Goal: Task Accomplishment & Management: Manage account settings

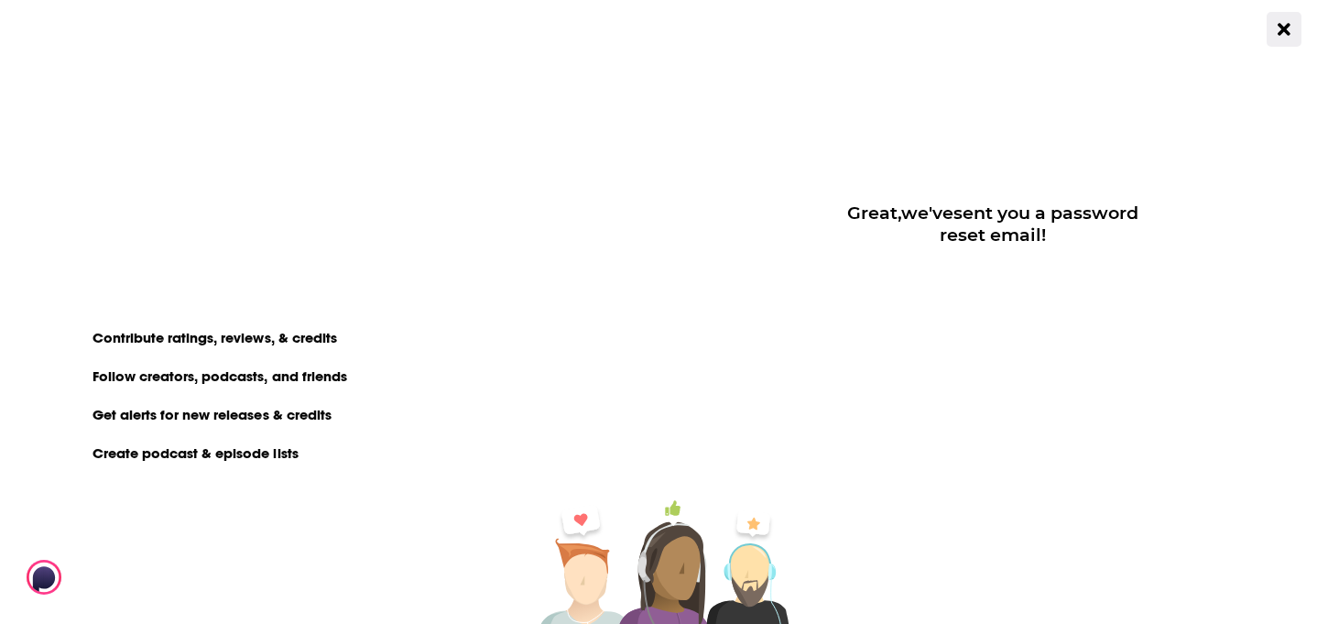
click at [1284, 36] on icon "Close Button" at bounding box center [1283, 28] width 12 height 17
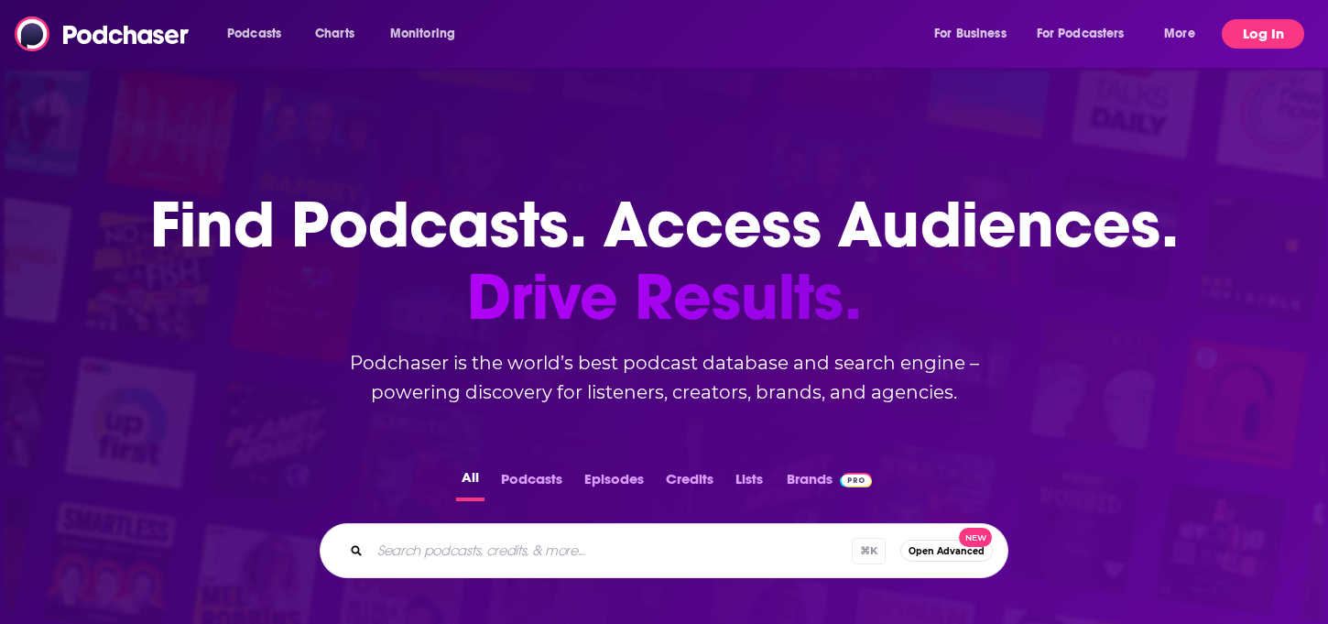
click at [1270, 37] on button "Log In" at bounding box center [1263, 33] width 82 height 29
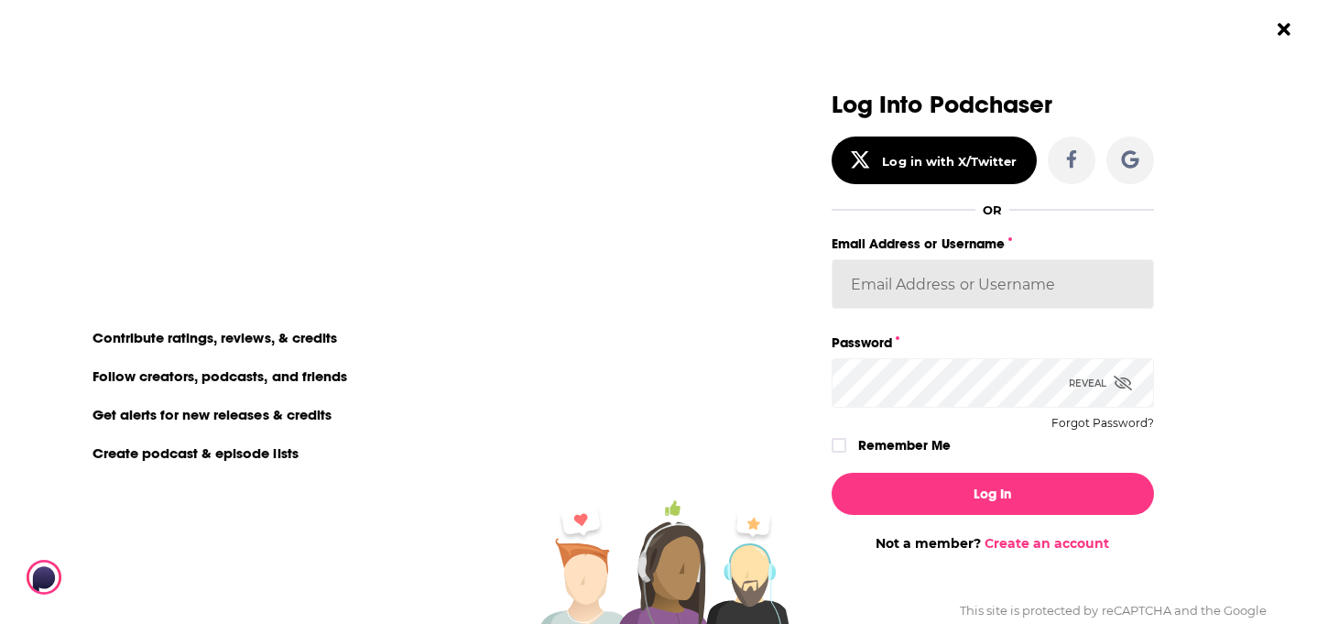
click at [921, 272] on input "Email Address or Username" at bounding box center [992, 283] width 322 height 49
type input "[EMAIL_ADDRESS][DOMAIN_NAME]"
click at [1113, 422] on button "Forgot Password?" at bounding box center [1102, 423] width 103 height 13
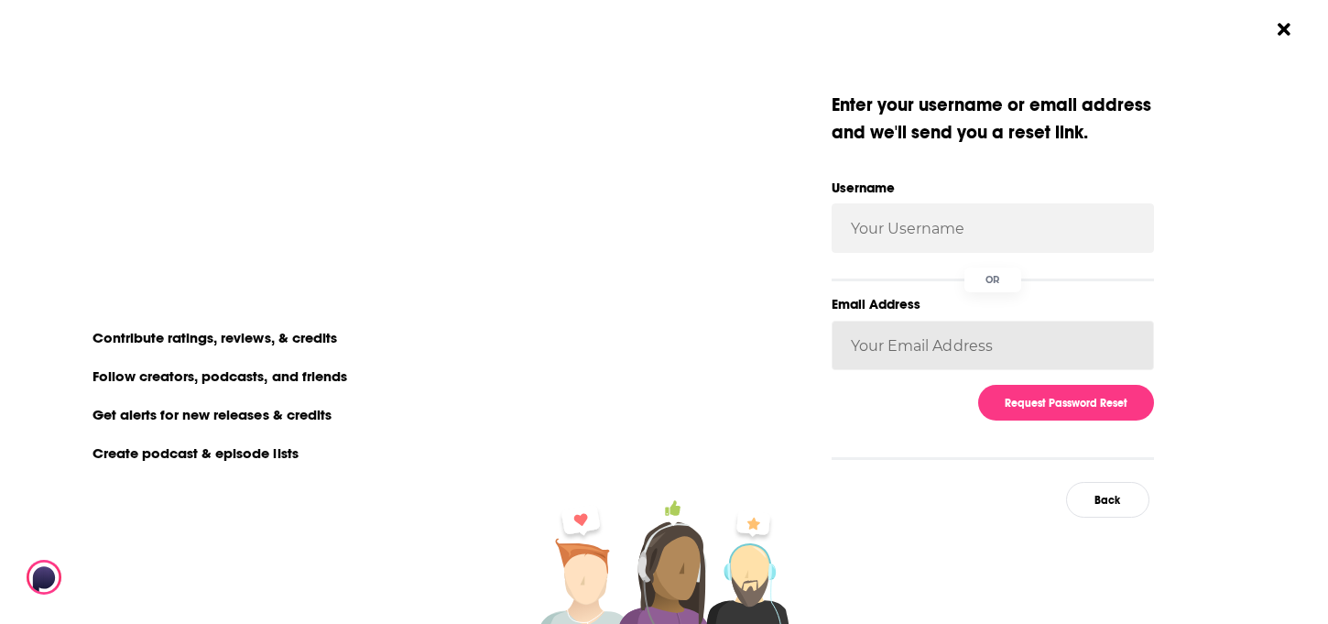
click at [1060, 341] on input "Email Address" at bounding box center [992, 344] width 322 height 49
type input "[EMAIL_ADDRESS][DOMAIN_NAME]"
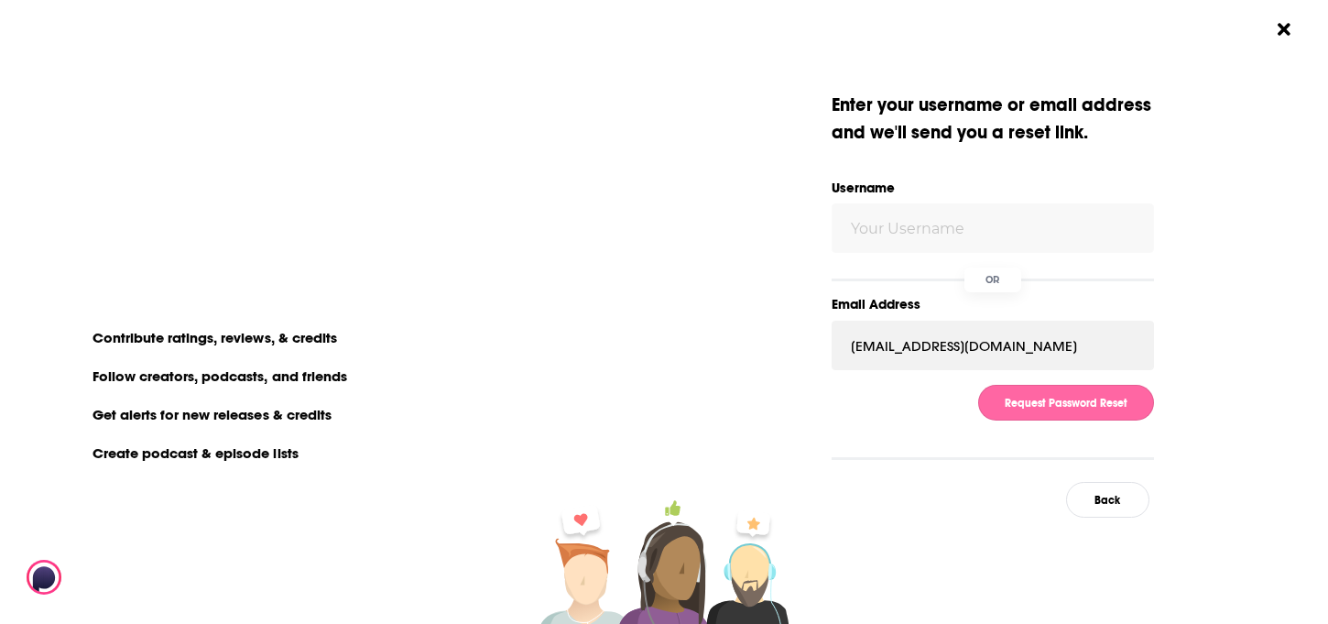
click at [1069, 404] on button "Request Password Reset" at bounding box center [1066, 403] width 176 height 36
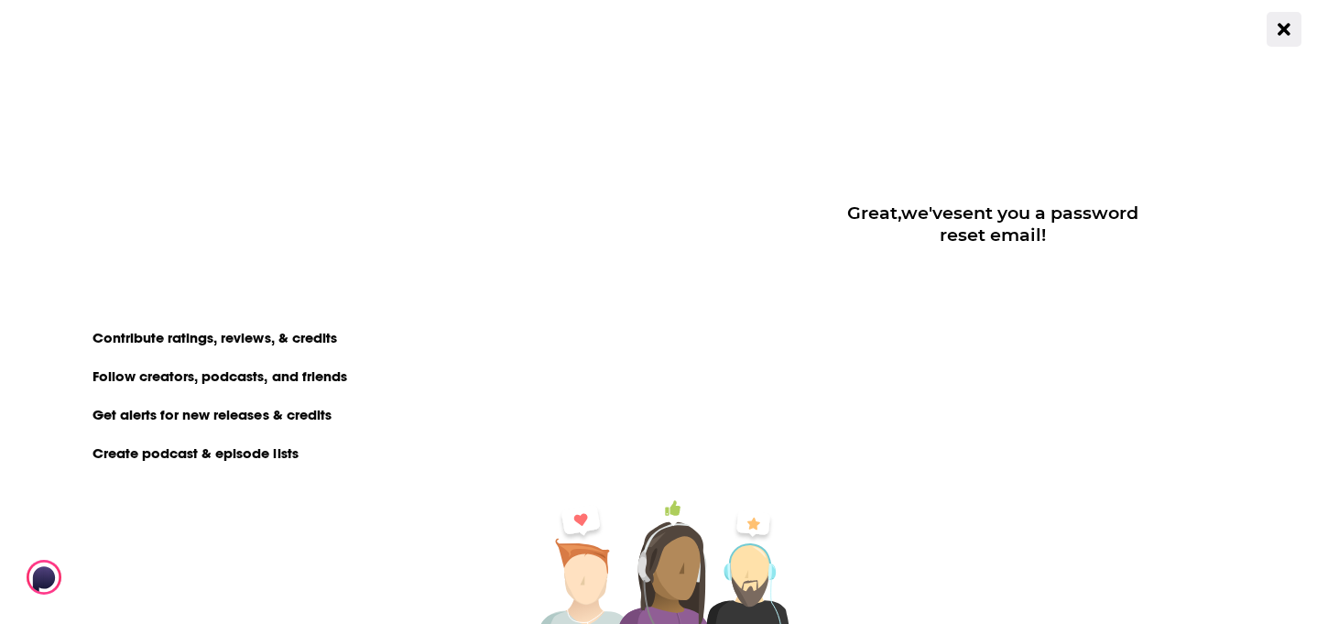
click at [1284, 38] on icon "Close Button" at bounding box center [1283, 28] width 12 height 17
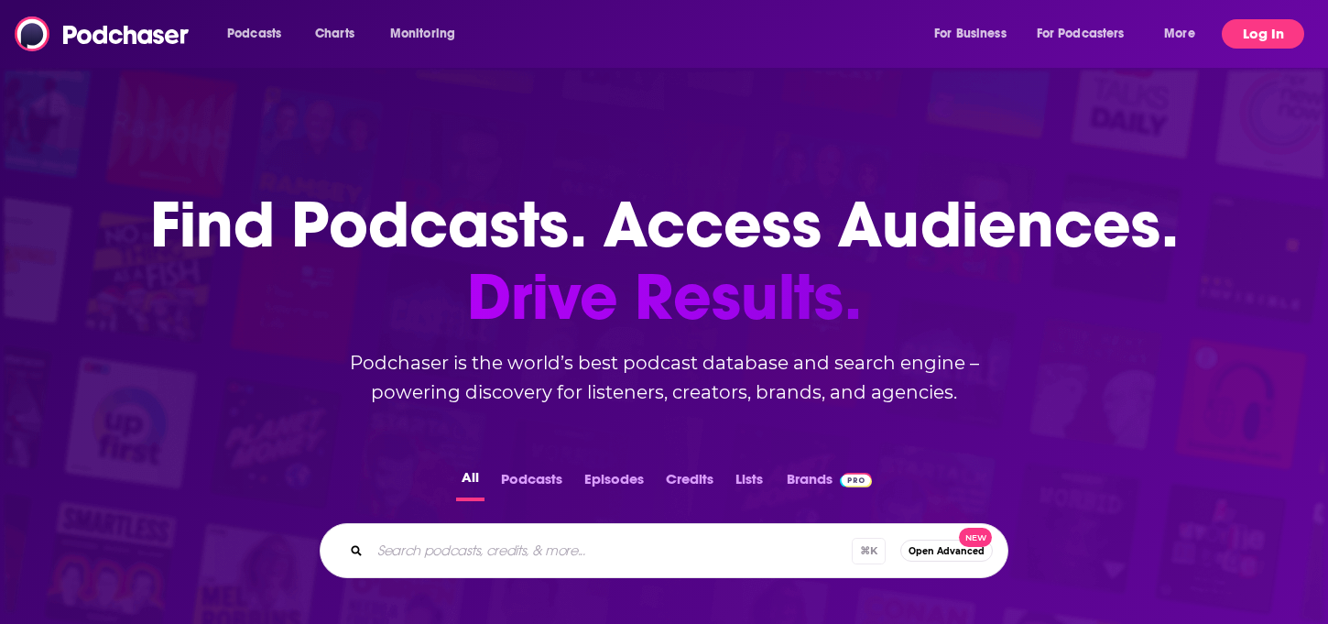
click at [1256, 35] on button "Log In" at bounding box center [1263, 33] width 82 height 29
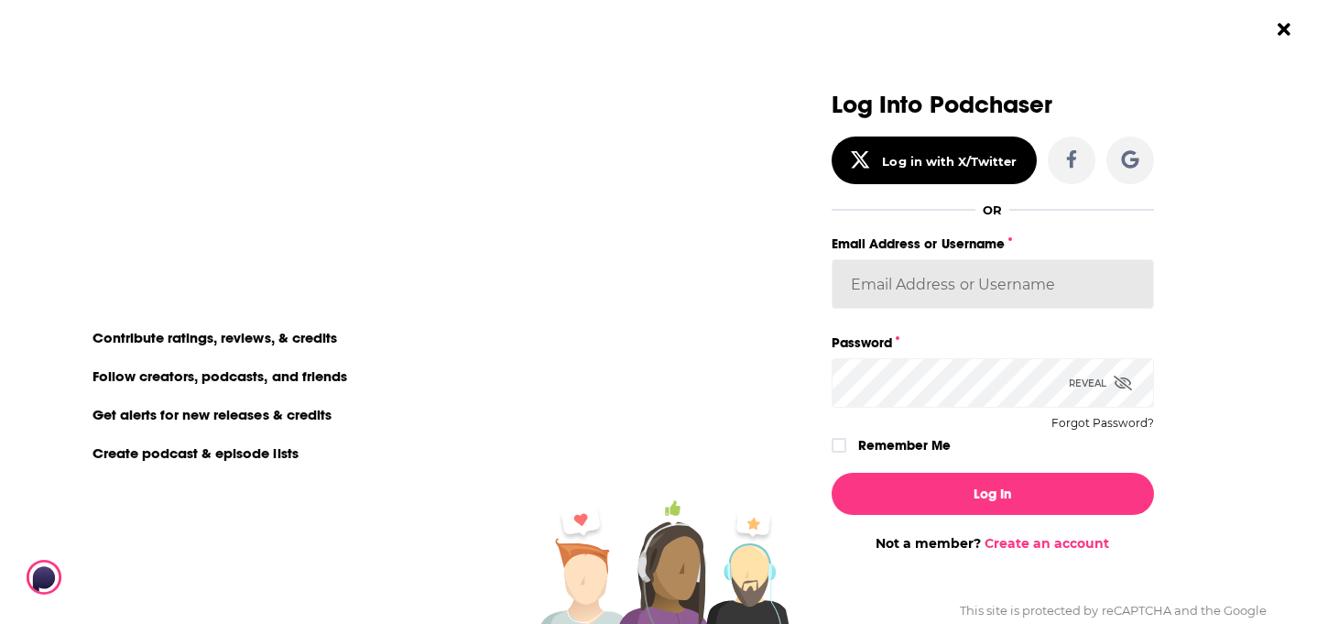
click at [1008, 288] on input "Email Address or Username" at bounding box center [992, 283] width 322 height 49
click at [831, 472] on button "Log In" at bounding box center [992, 493] width 322 height 42
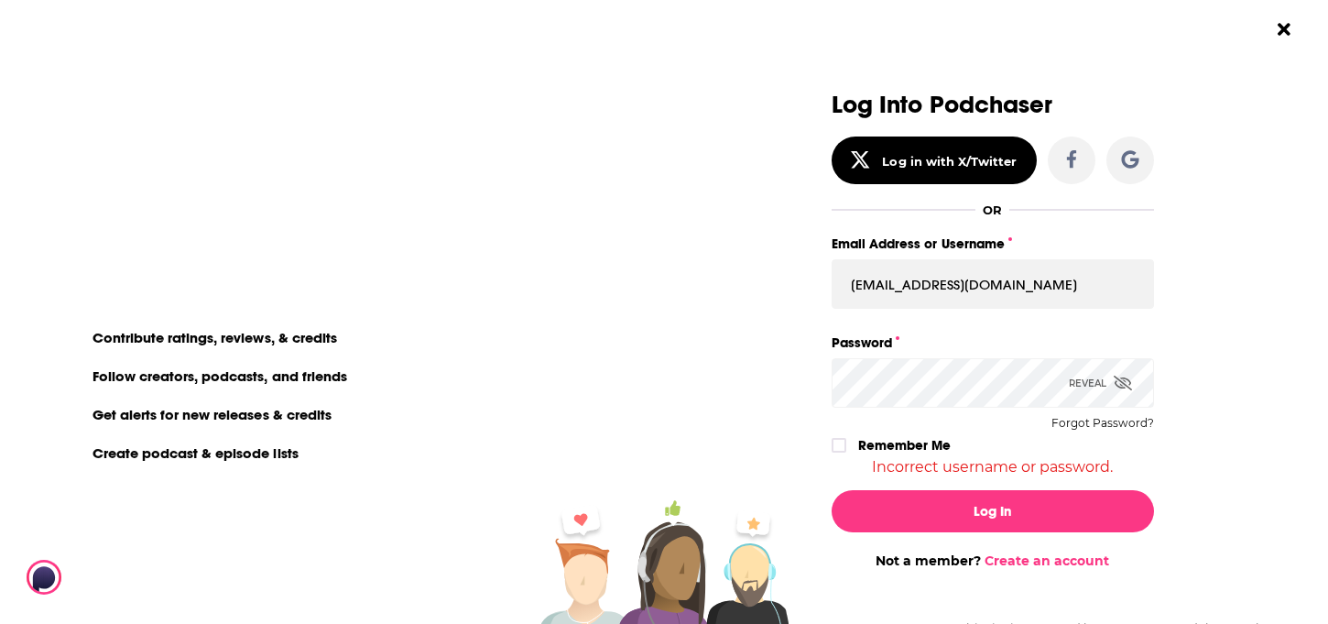
click at [1117, 385] on icon "Dialog" at bounding box center [1122, 382] width 18 height 15
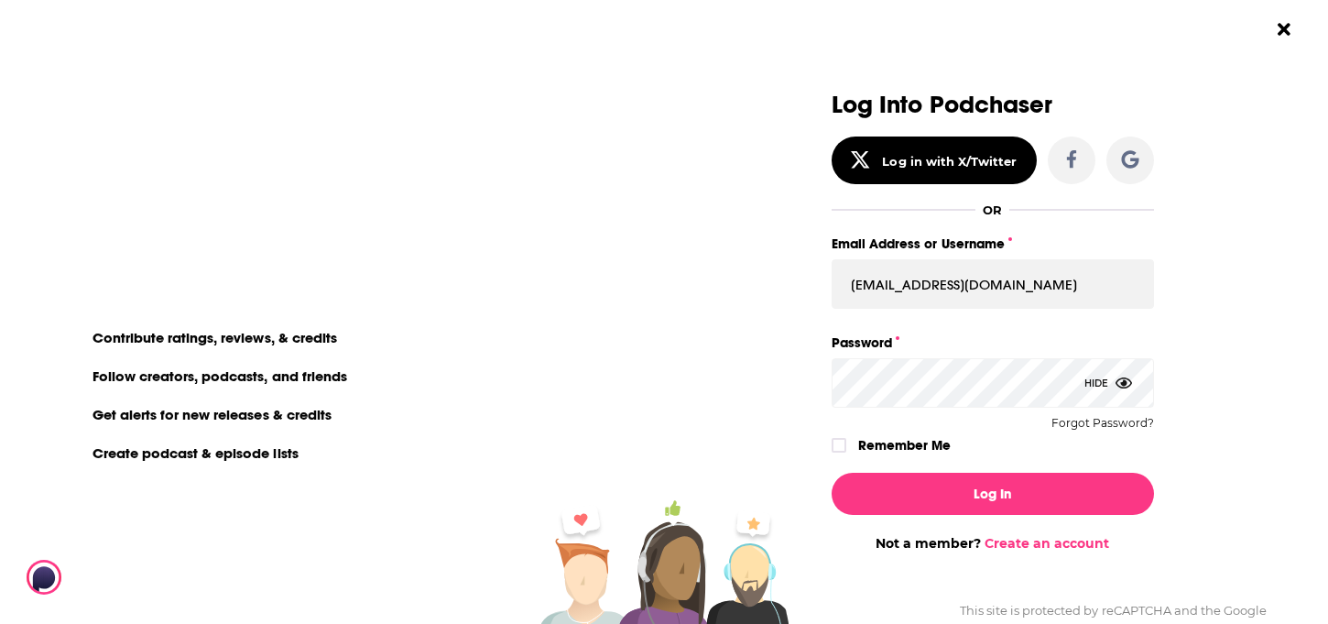
click at [831, 472] on button "Log In" at bounding box center [992, 493] width 322 height 42
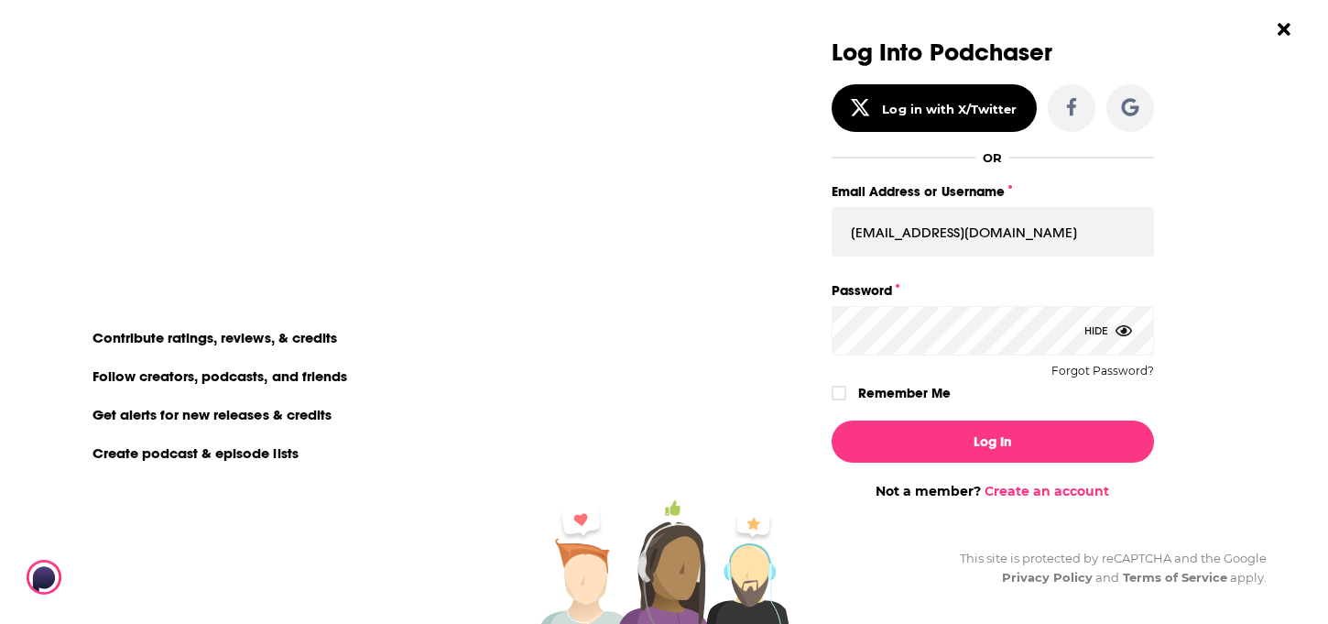
scroll to position [50, 0]
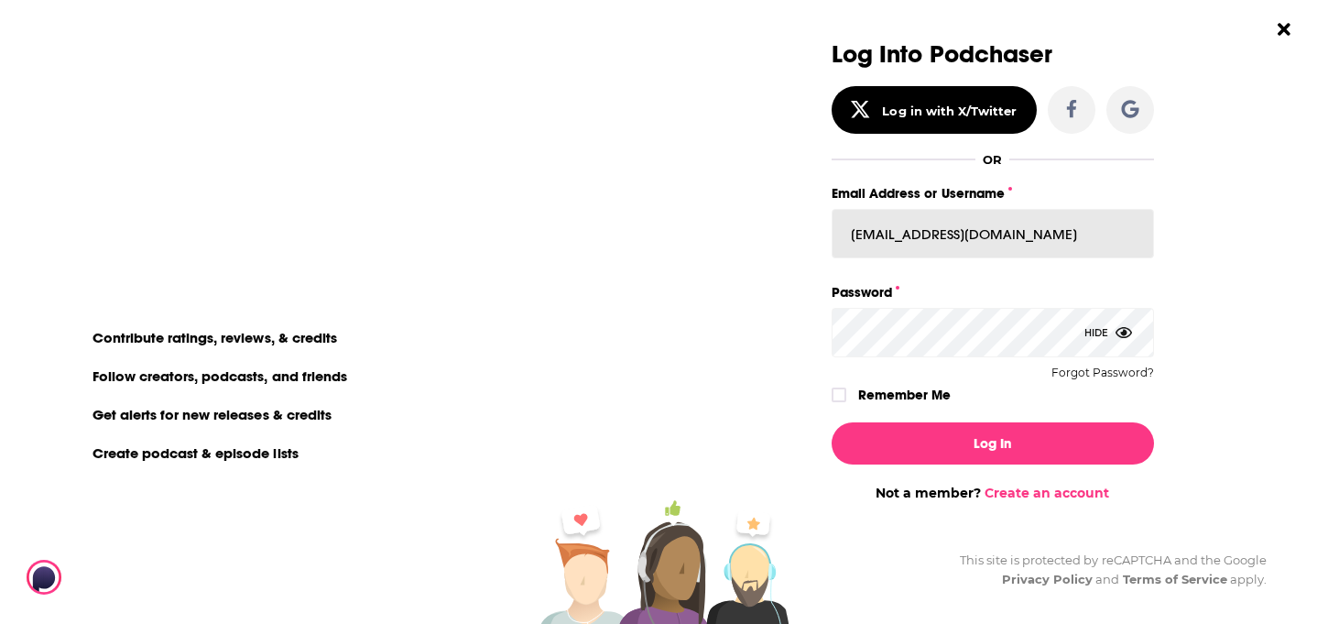
click at [969, 244] on input "[EMAIL_ADDRESS][DOMAIN_NAME]" at bounding box center [992, 233] width 322 height 49
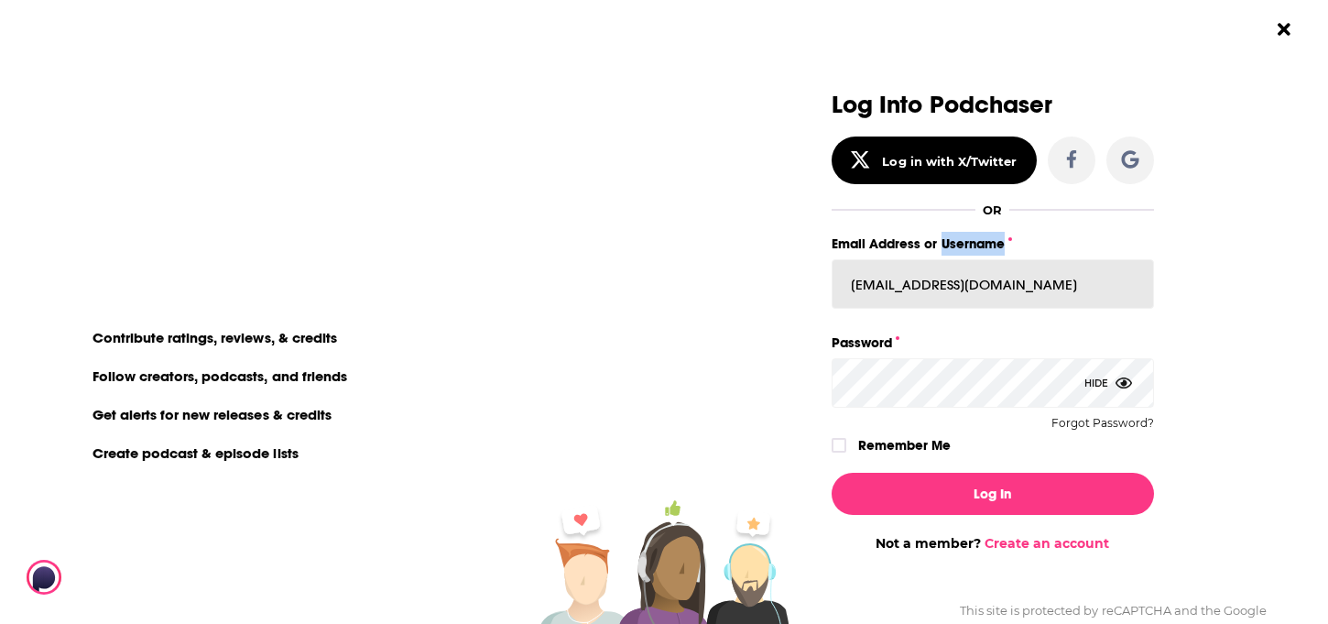
click at [969, 244] on label "Email Address or Username" at bounding box center [992, 244] width 322 height 24
click at [969, 259] on input "[EMAIL_ADDRESS][DOMAIN_NAME]" at bounding box center [992, 283] width 322 height 49
click at [954, 288] on input "[EMAIL_ADDRESS][DOMAIN_NAME]" at bounding box center [992, 283] width 322 height 49
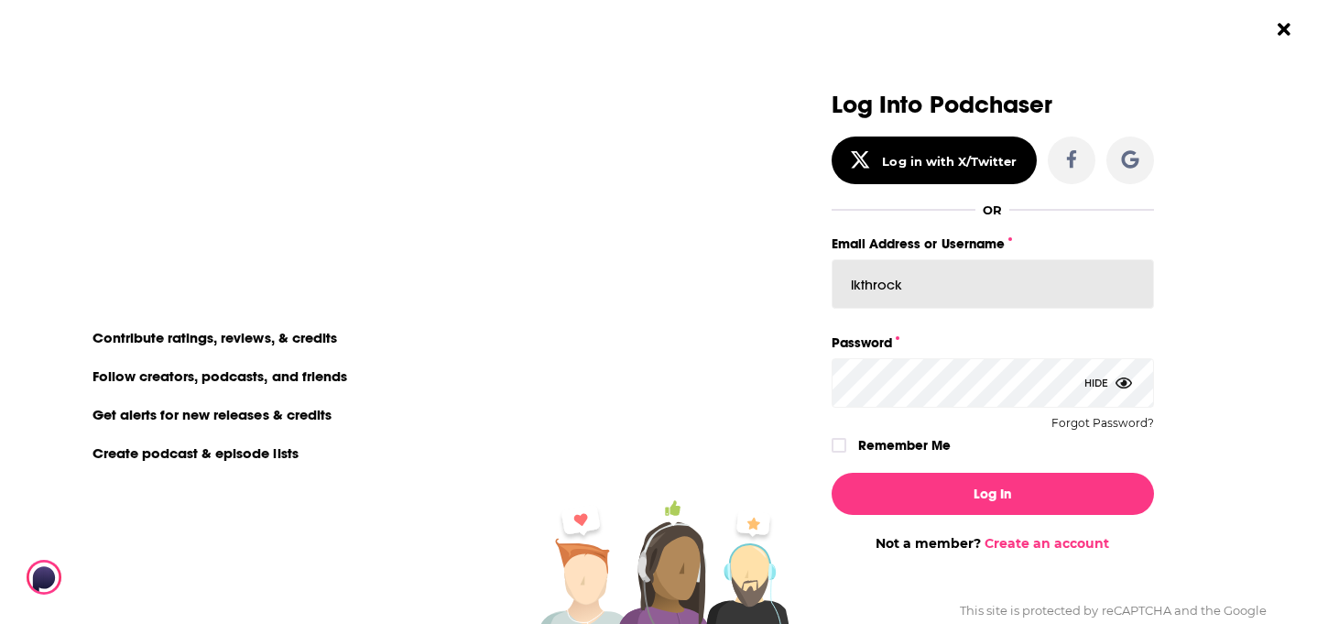
type input "lkthrock"
click at [1096, 442] on div "Remember Me" at bounding box center [992, 445] width 322 height 24
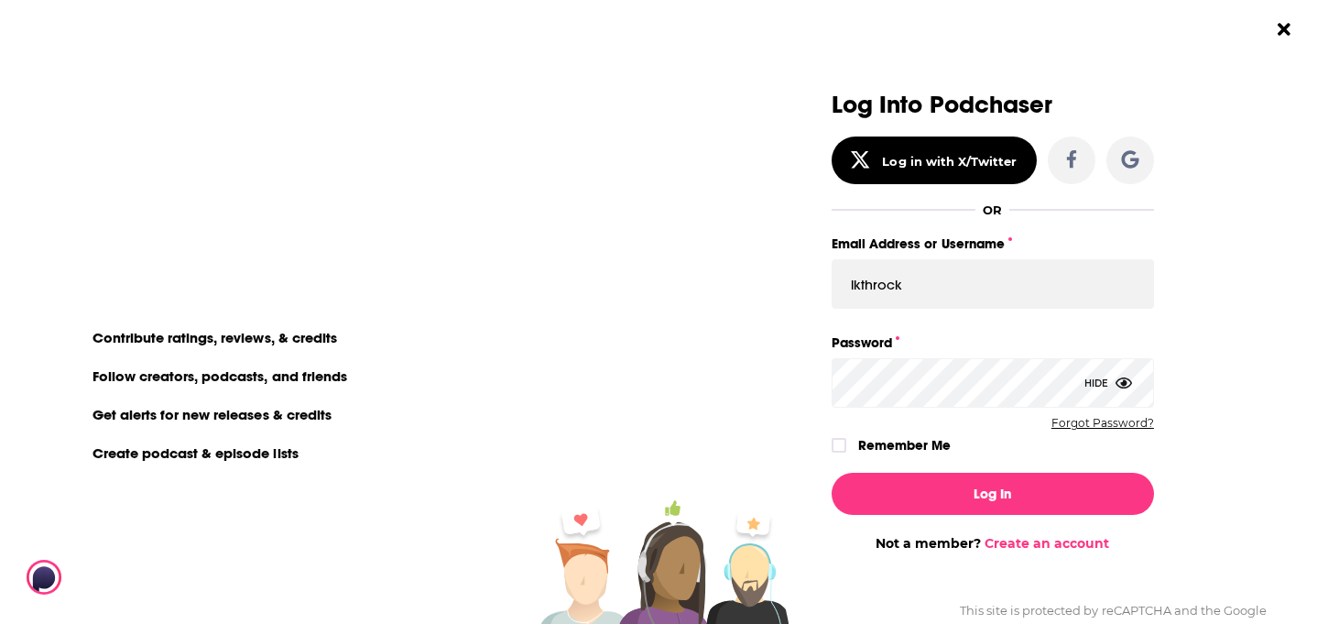
click at [1096, 426] on button "Forgot Password?" at bounding box center [1102, 423] width 103 height 13
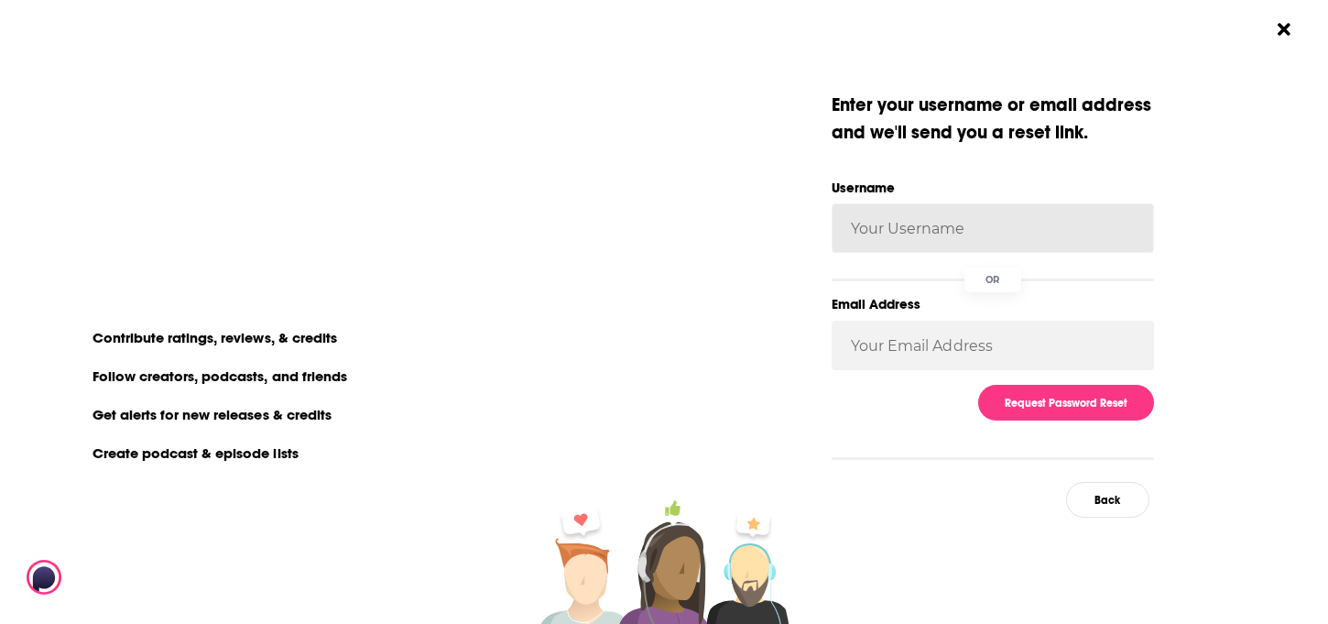
click at [1011, 230] on input "Username" at bounding box center [992, 227] width 322 height 49
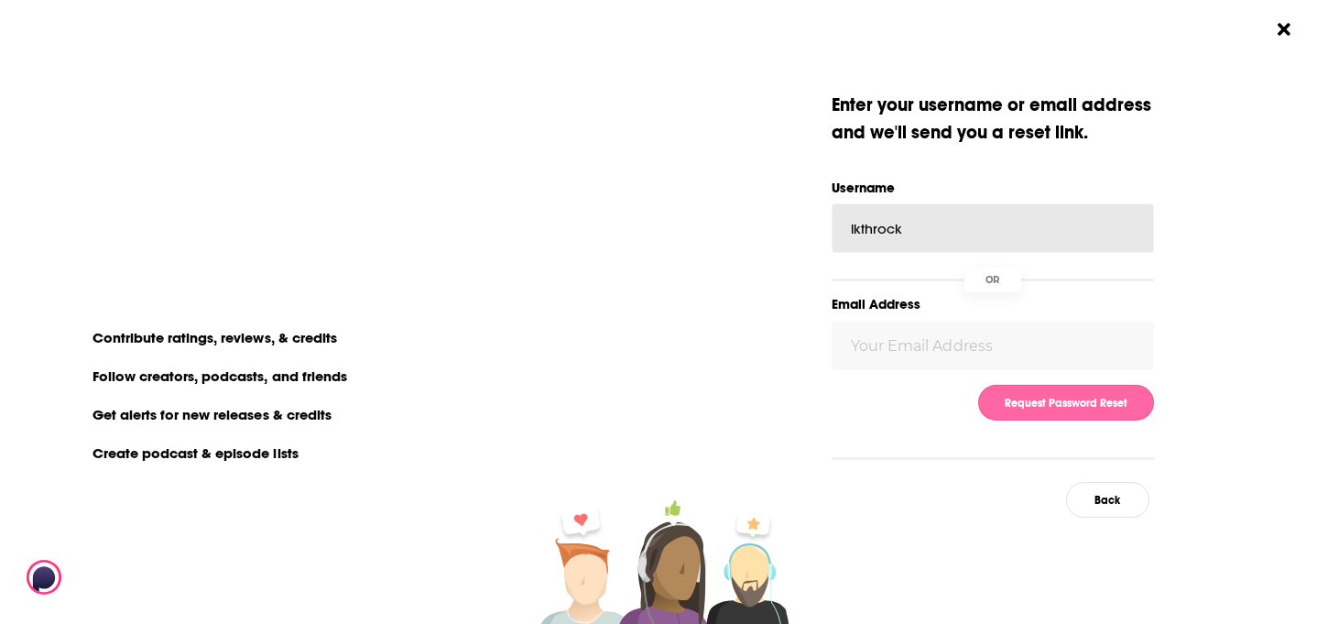
type input "lkthrock"
click at [1043, 406] on button "Request Password Reset" at bounding box center [1066, 403] width 176 height 36
